Goal: Task Accomplishment & Management: Use online tool/utility

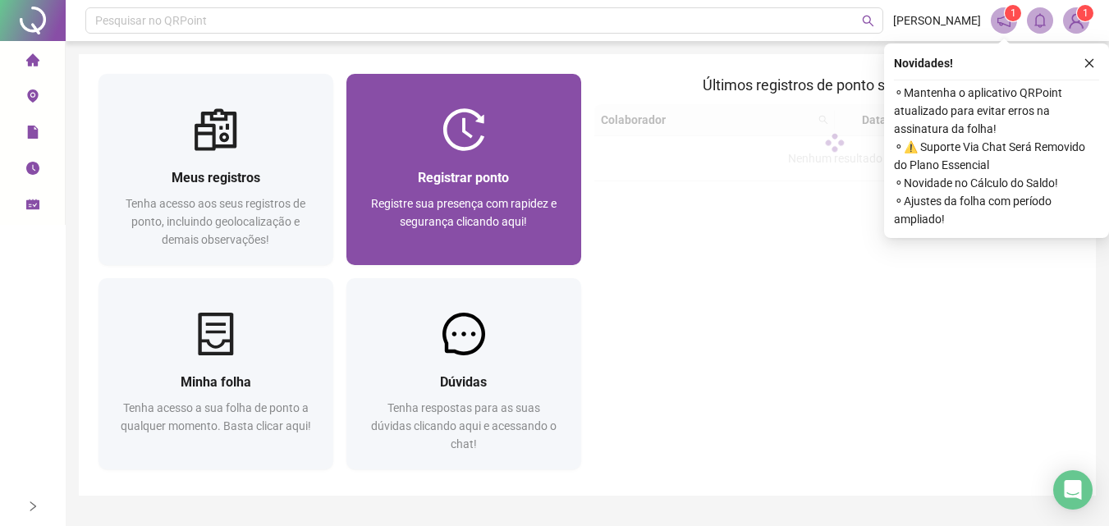
click at [453, 158] on div "Registrar ponto Registre sua presença com rapidez e segurança clicando aqui!" at bounding box center [463, 208] width 235 height 114
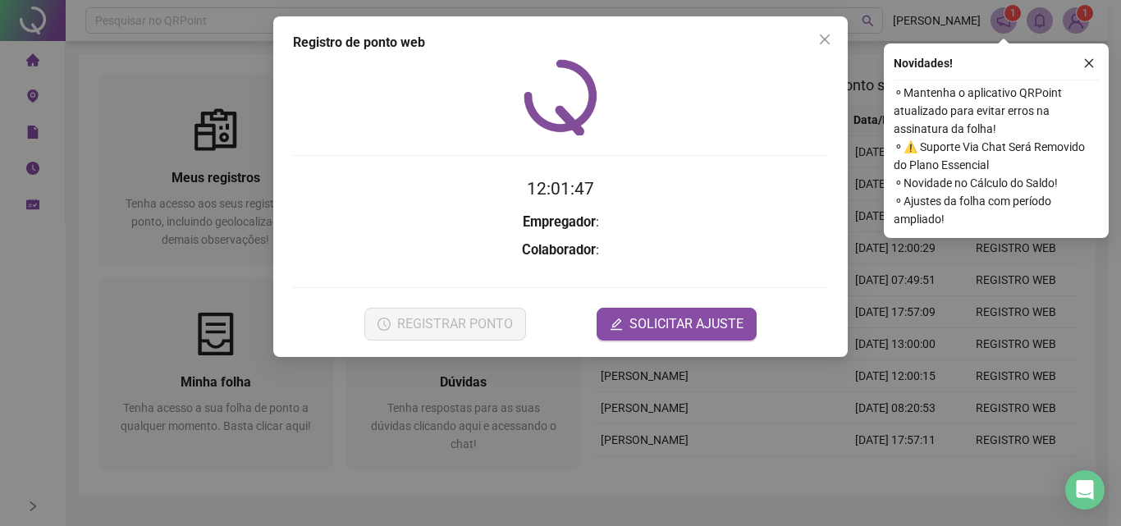
click at [562, 189] on time "12:01:47" at bounding box center [560, 189] width 67 height 20
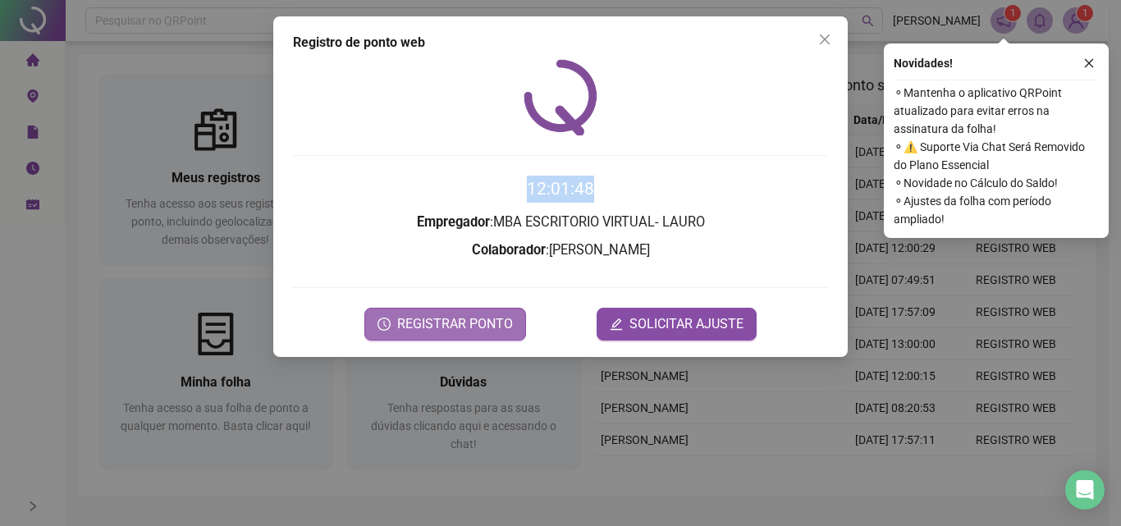
click at [507, 332] on span "REGISTRAR PONTO" at bounding box center [455, 324] width 116 height 20
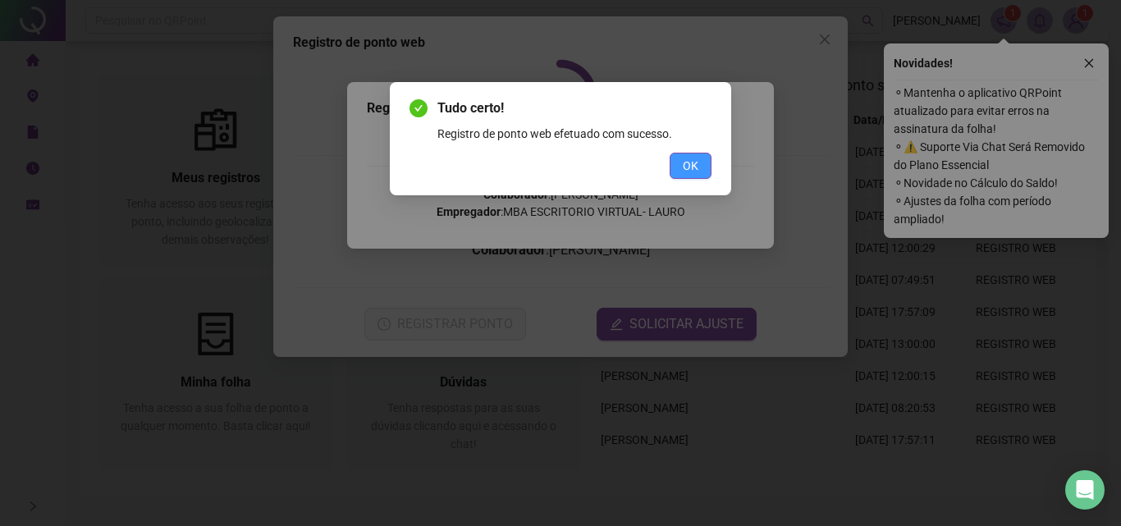
click at [689, 172] on span "OK" at bounding box center [691, 166] width 16 height 18
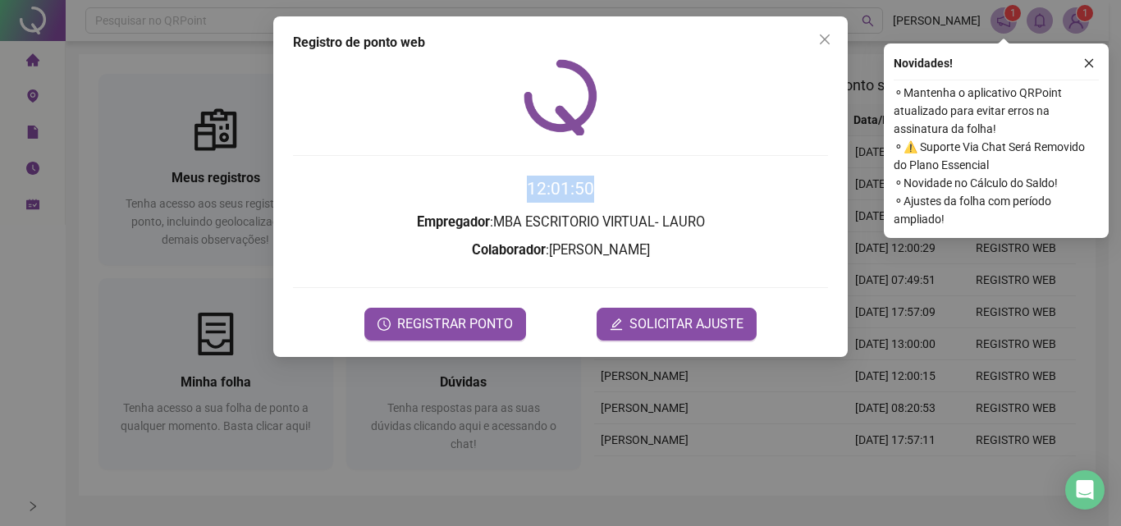
click at [579, 269] on form "12:01:50 Empregador : MBA ESCRITORIO VIRTUAL- [PERSON_NAME] : [PERSON_NAME] REG…" at bounding box center [560, 258] width 535 height 164
